Goal: Task Accomplishment & Management: Use online tool/utility

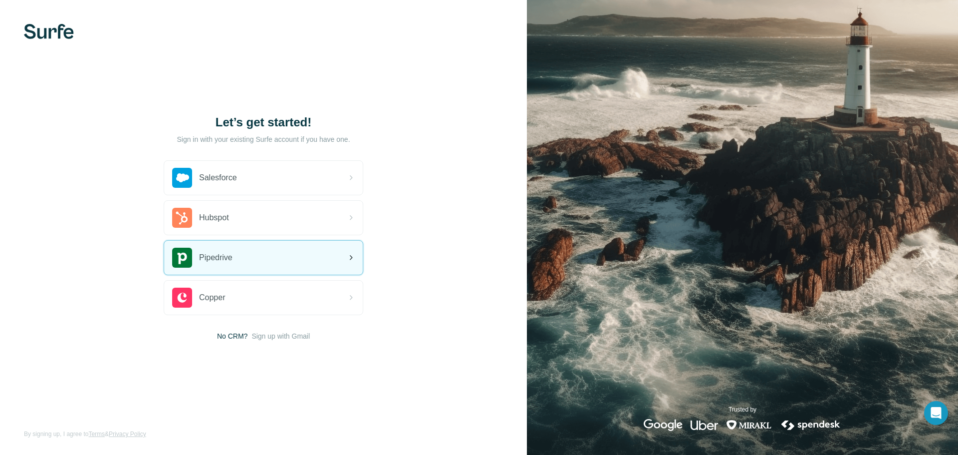
click at [233, 258] on span "Pipedrive" at bounding box center [215, 258] width 33 height 12
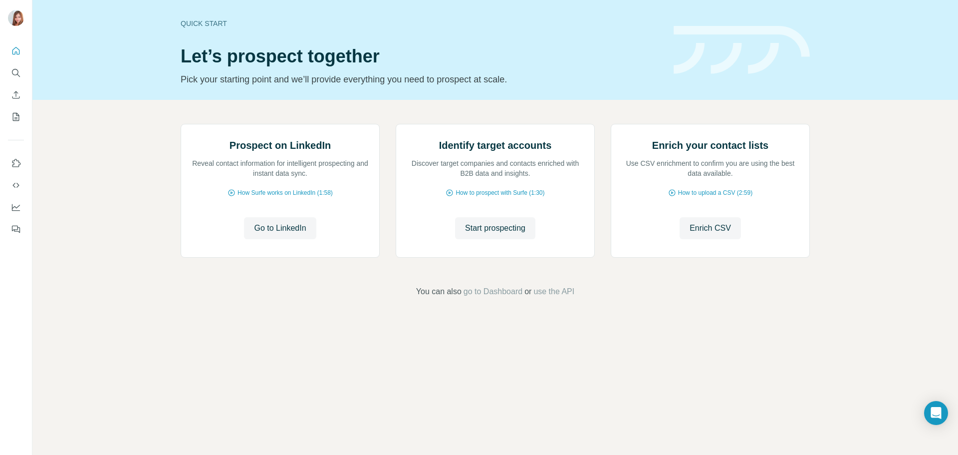
click at [309, 63] on h1 "Let’s prospect together" at bounding box center [421, 56] width 481 height 20
click at [179, 27] on div "Quick start Let’s prospect together Pick your starting point and we’ll provide …" at bounding box center [495, 50] width 926 height 100
click at [200, 20] on div "Quick start" at bounding box center [421, 23] width 481 height 10
click at [16, 76] on icon "Search" at bounding box center [16, 73] width 10 height 10
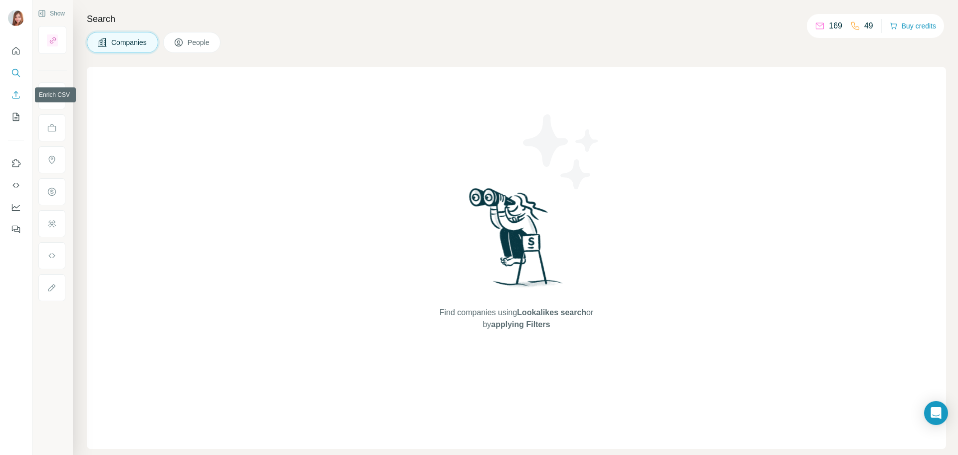
click at [14, 106] on nav at bounding box center [16, 84] width 16 height 84
click at [19, 117] on icon "My lists" at bounding box center [16, 117] width 10 height 10
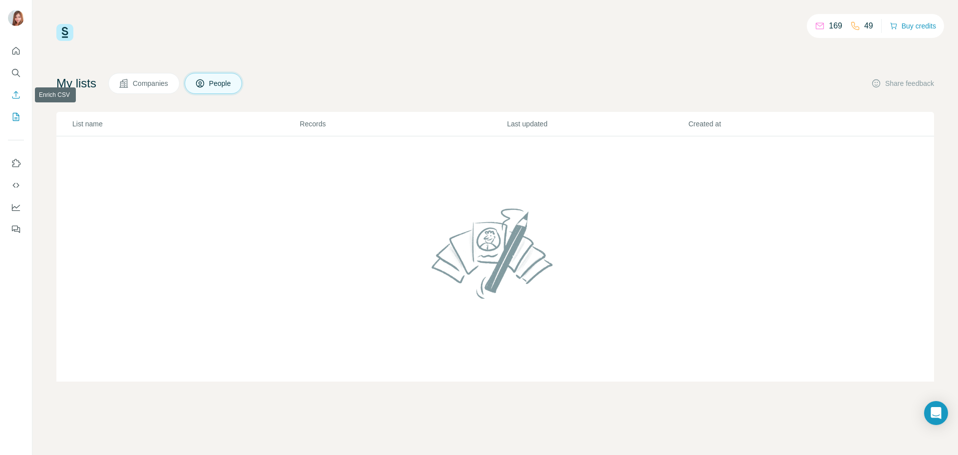
click at [20, 97] on icon "Enrich CSV" at bounding box center [16, 95] width 10 height 10
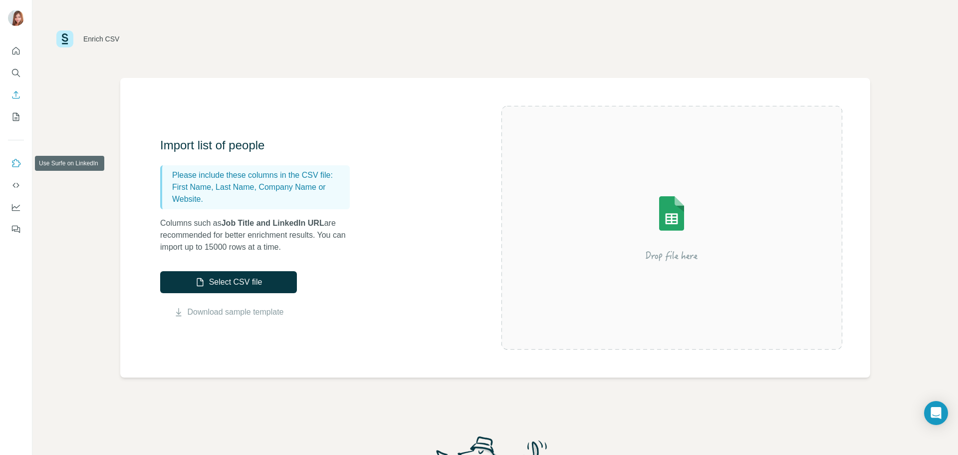
click at [20, 166] on icon "Use Surfe on LinkedIn" at bounding box center [16, 163] width 10 height 10
